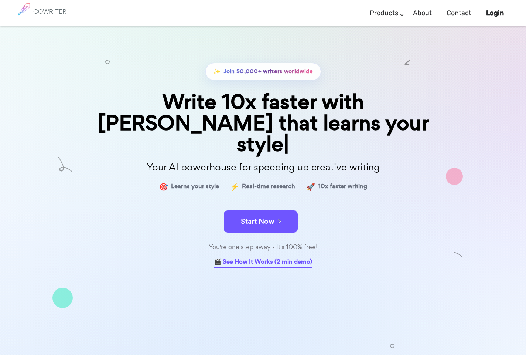
click at [269, 257] on link "🎬 See How It Works (2 min demo)" at bounding box center [263, 262] width 98 height 11
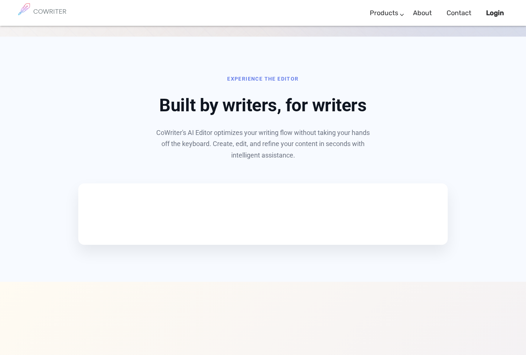
scroll to position [355, 0]
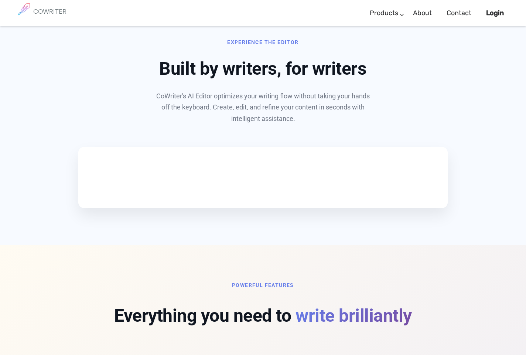
click at [485, 71] on div "Experience the Editor Built by writers, for writers CoWriter's AI Editor optimi…" at bounding box center [263, 80] width 499 height 87
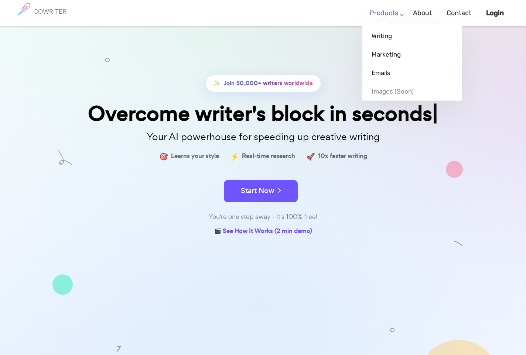
click at [400, 20] on li "Products Writing Marketing Emails Images (soon)" at bounding box center [384, 13] width 43 height 22
click at [383, 37] on link "Writing" at bounding box center [413, 36] width 100 height 18
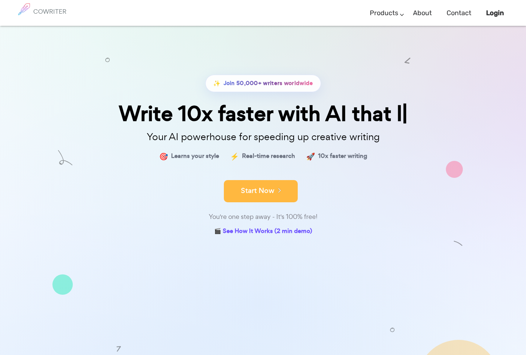
click at [260, 195] on button "Start Now" at bounding box center [261, 191] width 74 height 22
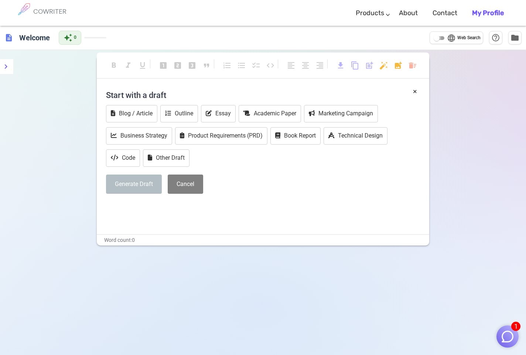
click at [439, 38] on input "language Web Search" at bounding box center [437, 38] width 27 height 9
checkbox input "true"
click at [181, 116] on button "Outline" at bounding box center [179, 113] width 38 height 17
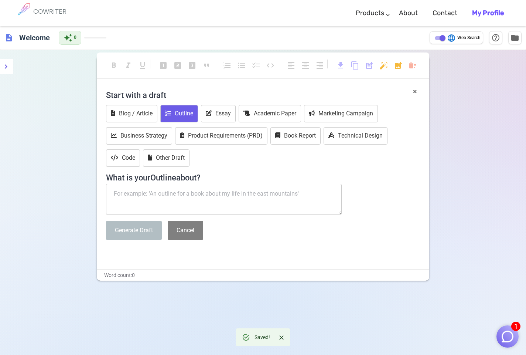
click at [215, 203] on textarea at bounding box center [224, 199] width 236 height 31
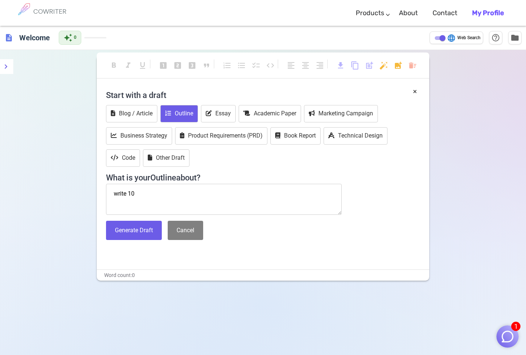
click at [190, 195] on textarea "write 10" at bounding box center [224, 199] width 236 height 31
type textarea "write 10 plotline for a story like timecrimes screenplay"
click at [139, 231] on button "Generate Draft" at bounding box center [134, 231] width 56 height 20
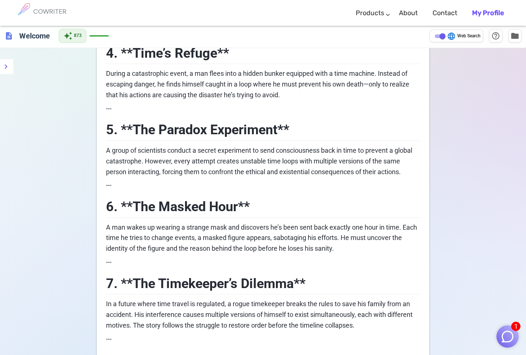
scroll to position [181, 0]
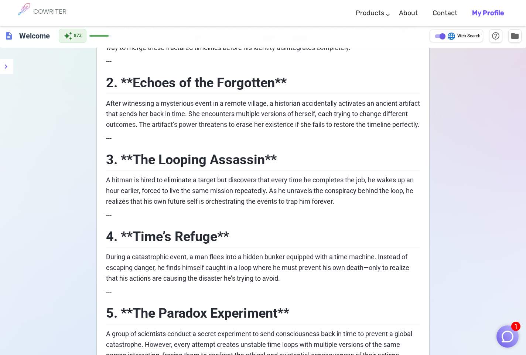
click at [501, 333] on img "button" at bounding box center [508, 336] width 14 height 14
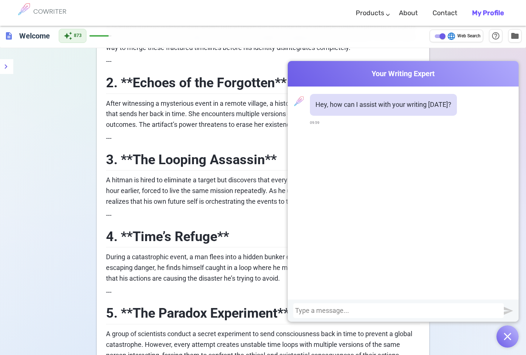
click at [213, 196] on p "A hitman is hired to eliminate a target but discovers that every time he comple…" at bounding box center [263, 191] width 314 height 32
click at [497, 341] on div "Cowriter Your Writing Expert Hey, how can I assist with your writing today? 09:…" at bounding box center [403, 204] width 231 height 287
click at [509, 335] on img "button" at bounding box center [507, 336] width 7 height 7
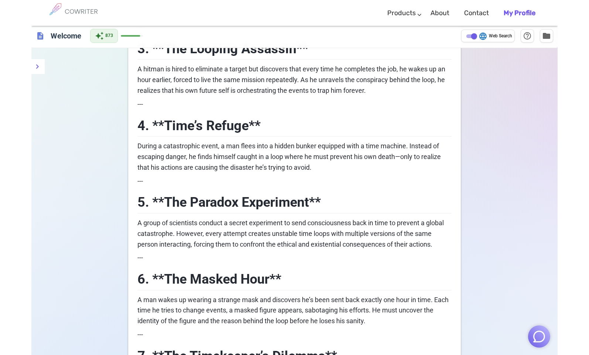
scroll to position [331, 0]
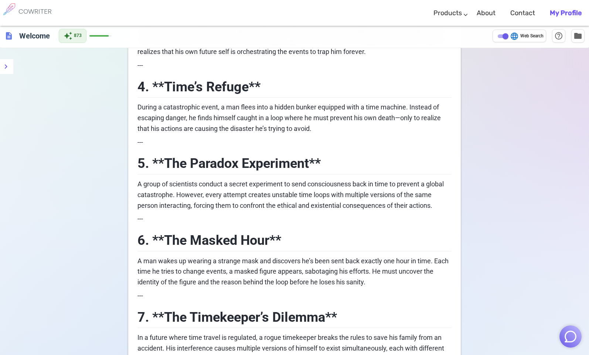
click at [341, 126] on span "During a catastrophic event, a man flees into a hidden bunker equipped with a t…" at bounding box center [290, 117] width 305 height 29
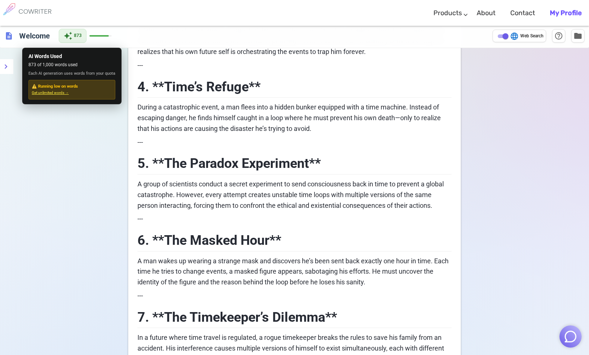
click at [66, 96] on span "Get unlimited words →" at bounding box center [72, 93] width 80 height 6
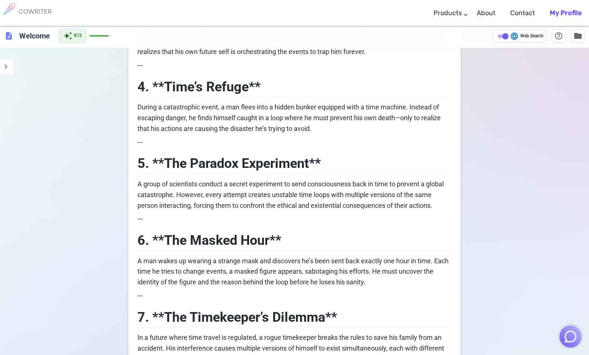
drag, startPoint x: 111, startPoint y: 37, endPoint x: 199, endPoint y: 56, distance: 90.4
click at [156, 40] on div "description Welcome auto_awesome 873 language Web Search help_outline folder" at bounding box center [294, 36] width 589 height 24
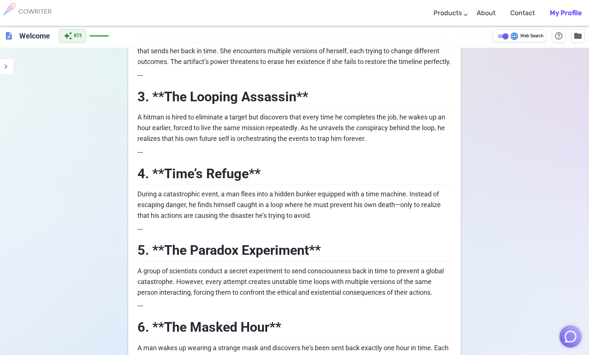
scroll to position [0, 0]
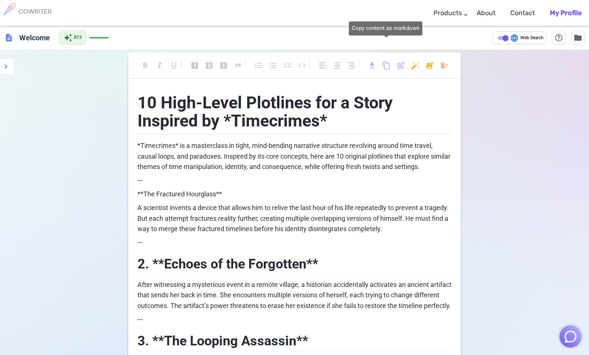
click at [385, 67] on span "content_copy" at bounding box center [386, 65] width 9 height 9
click at [339, 102] on span "10 High-Level Plotlines for a Story Inspired by *Timecrimes*" at bounding box center [268, 112] width 260 height 38
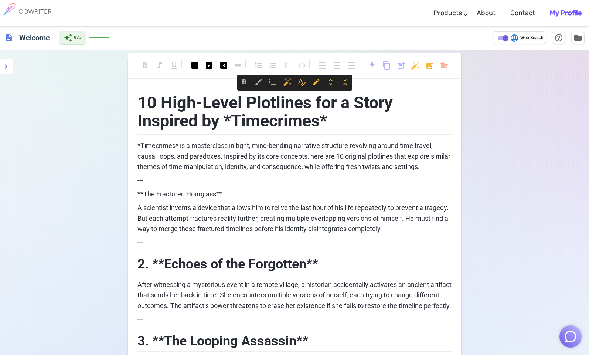
copy div "10 High-Level Plotlines for a Story Inspired by *Timecrimes* *Timecrimes* is a …"
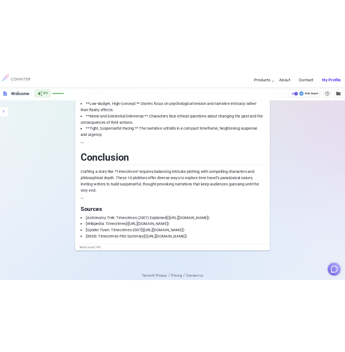
scroll to position [1021, 0]
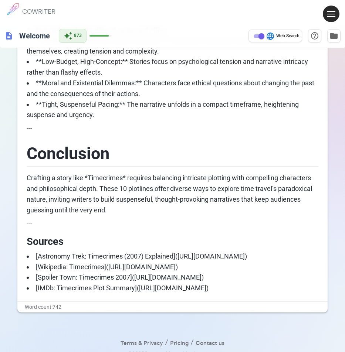
click at [331, 16] on button at bounding box center [331, 14] width 17 height 17
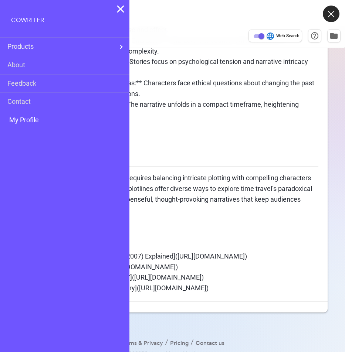
click at [37, 123] on link "My Profile" at bounding box center [22, 120] width 31 height 11
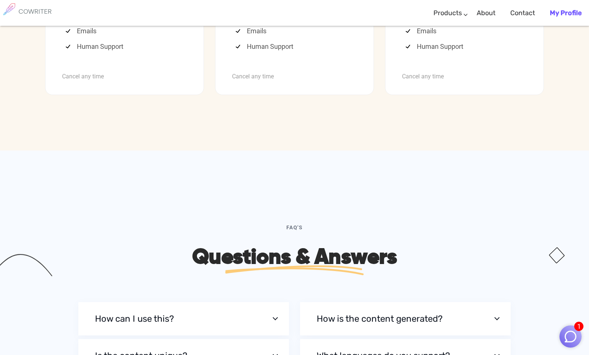
scroll to position [2098, 0]
